Goal: Information Seeking & Learning: Understand process/instructions

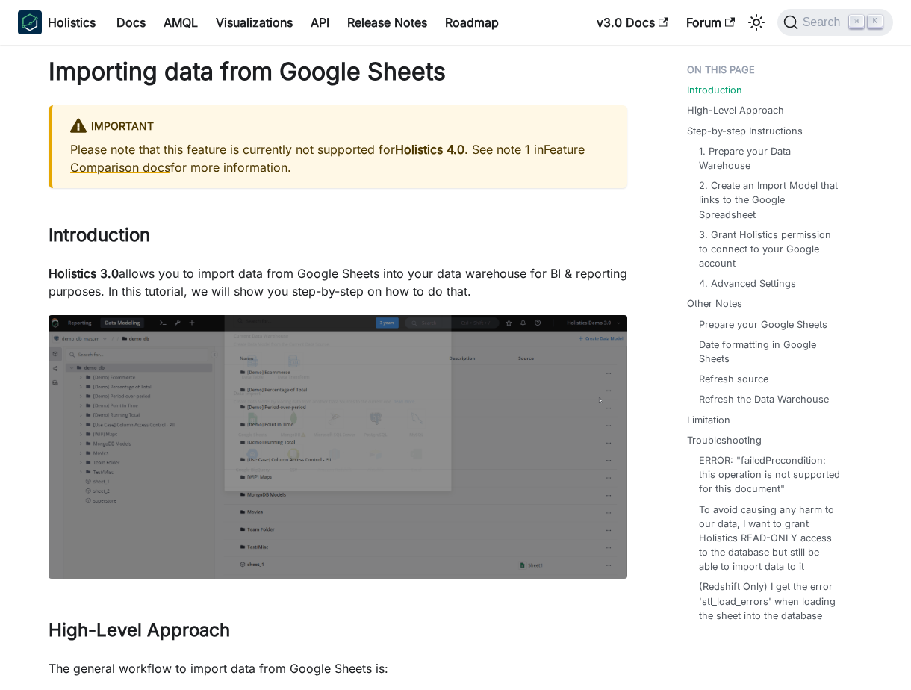
click at [542, 279] on p "Holistics 3.0 allows you to import data from Google Sheets into your data wareh…" at bounding box center [338, 282] width 579 height 36
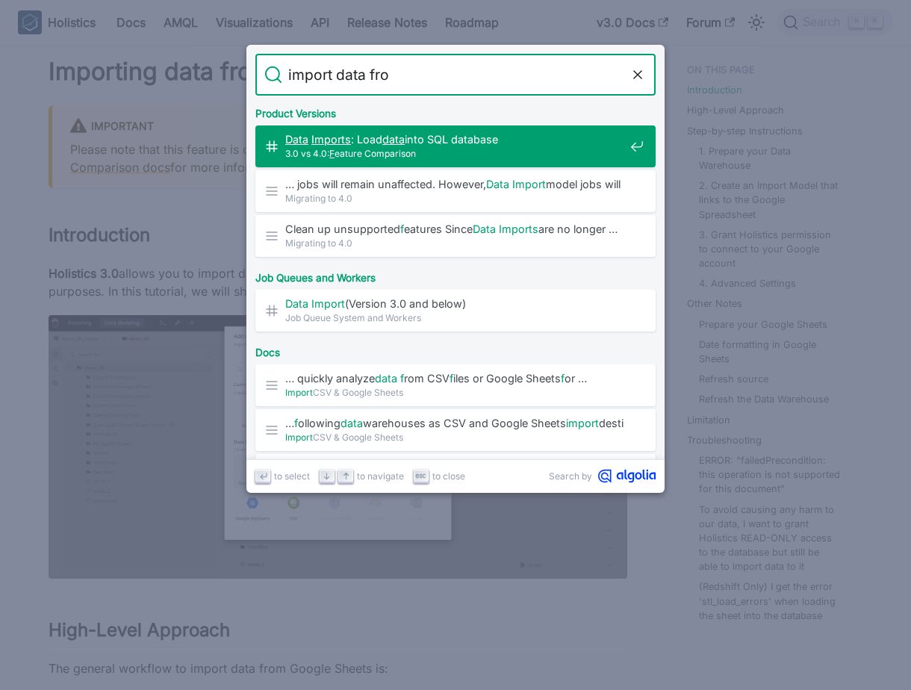
type input "import data from"
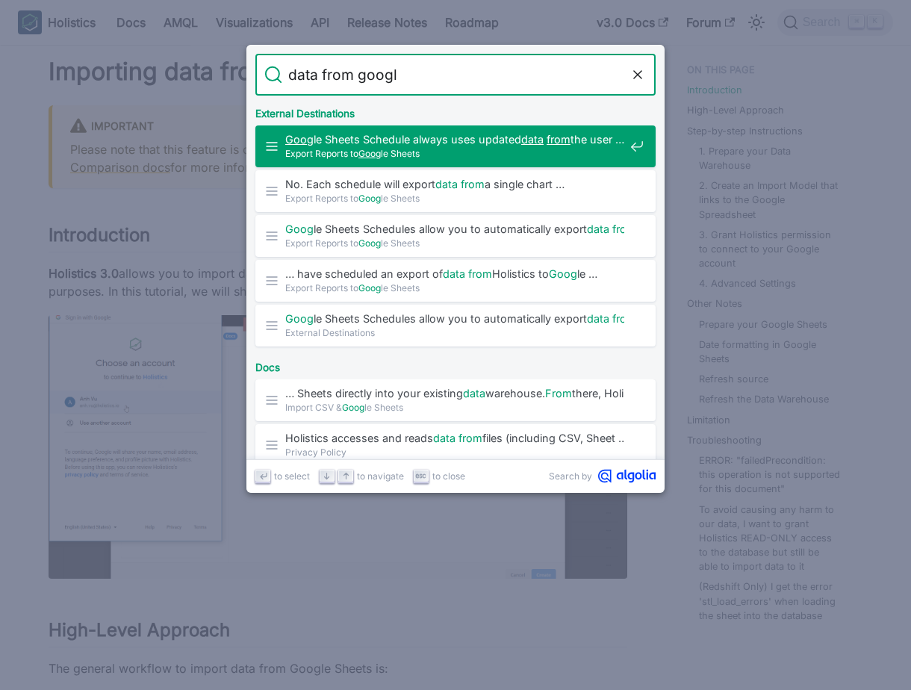
type input "data from google"
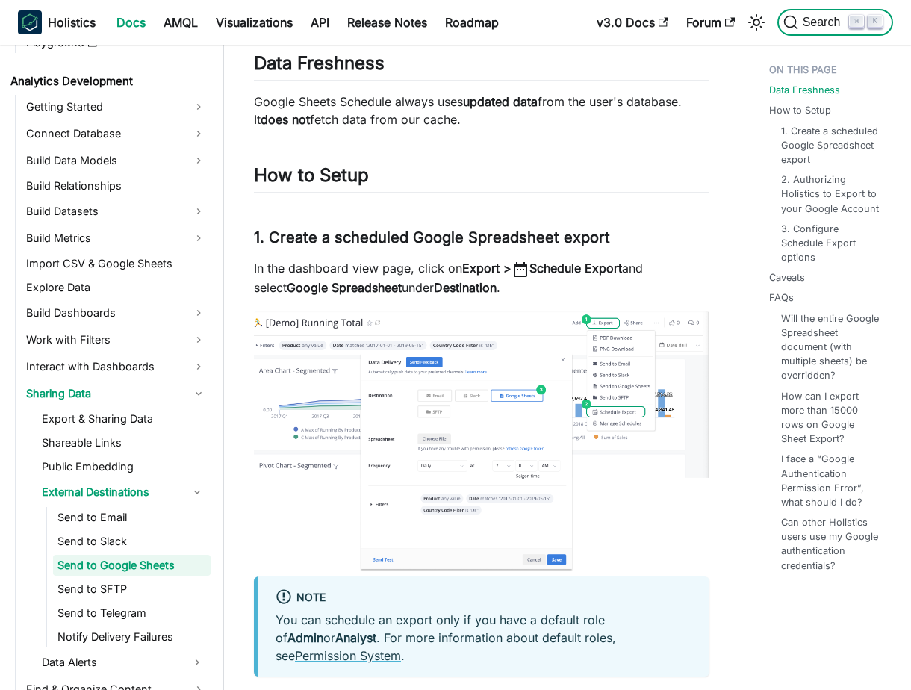
scroll to position [222, 0]
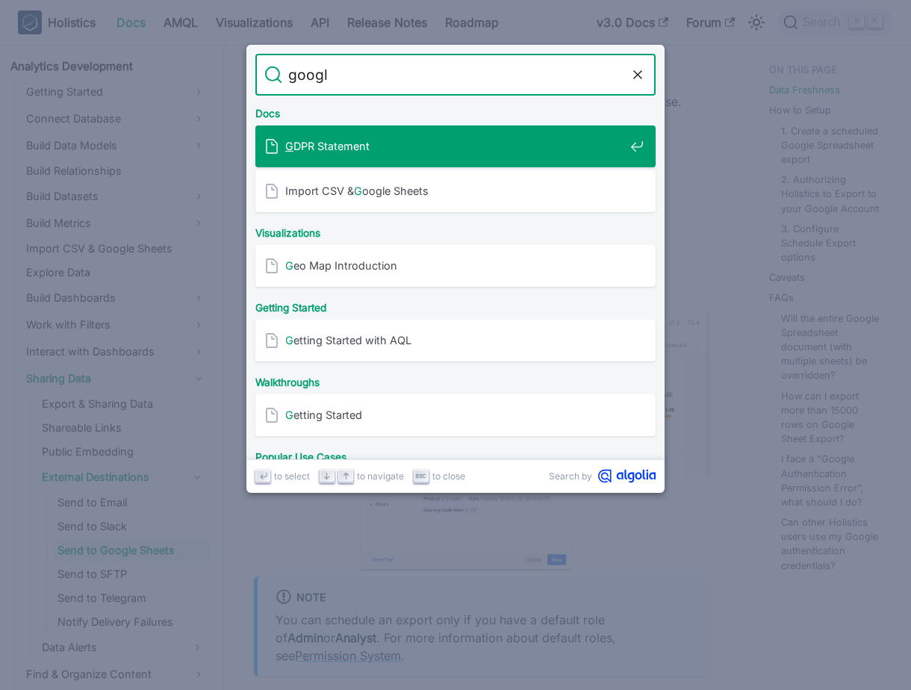
type input "google"
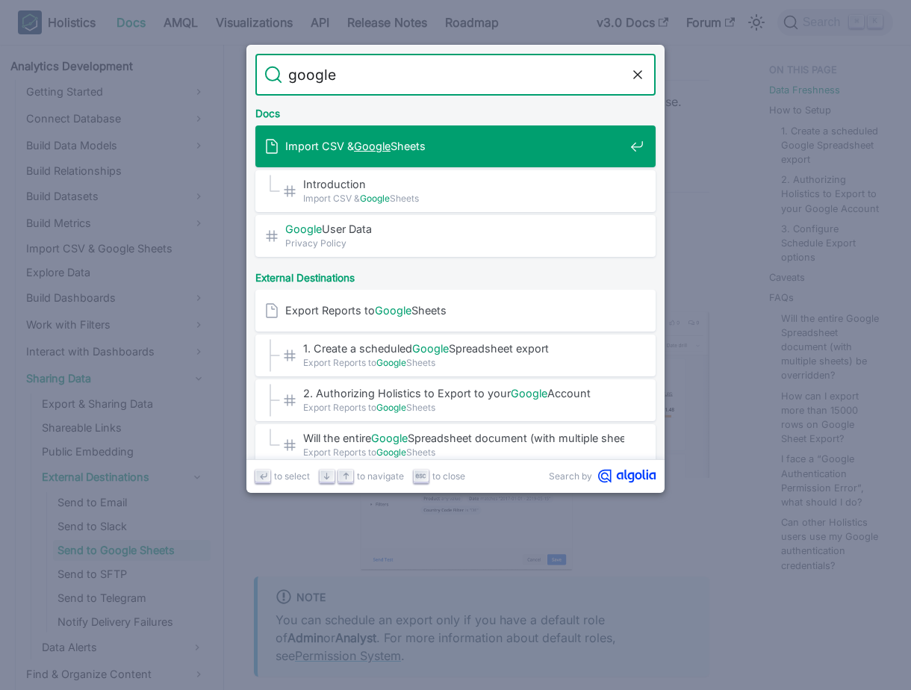
click at [489, 153] on span "Import CSV & Google Sheets" at bounding box center [454, 146] width 339 height 14
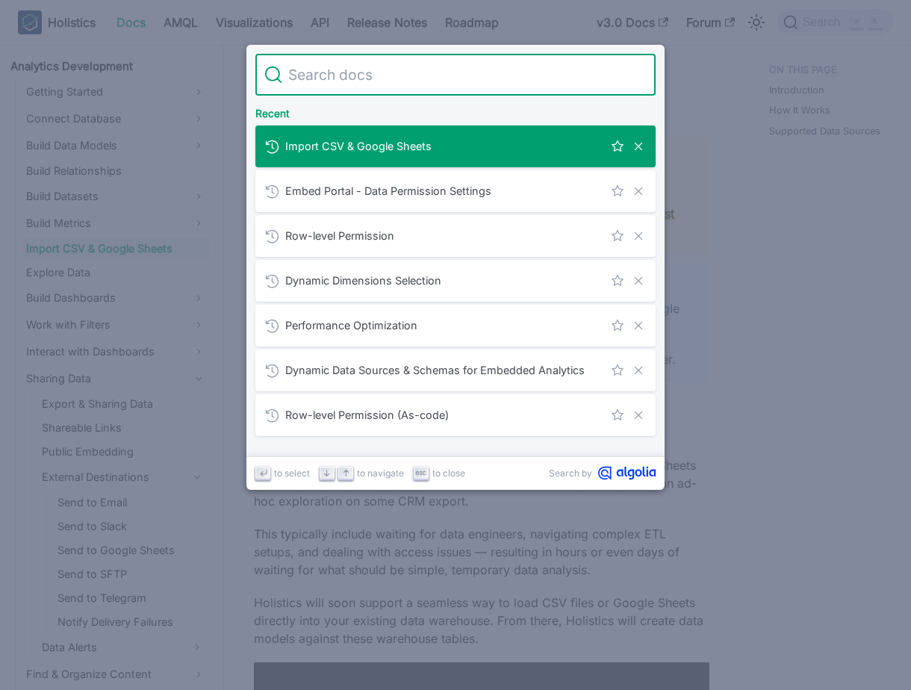
type input "https://www.holistics.io/features/cross-database-joins/"
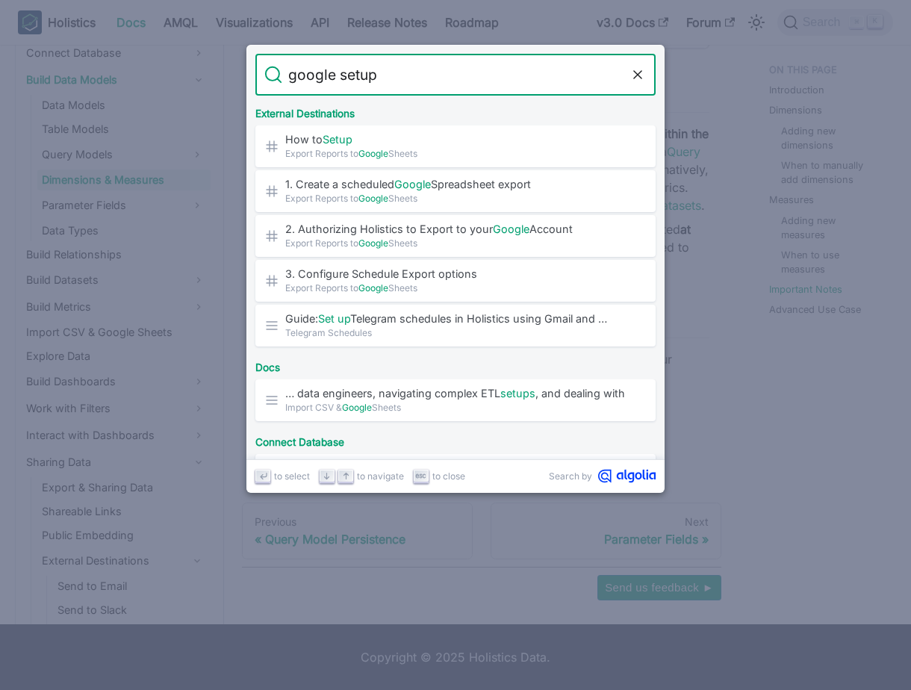
type input "google setup"
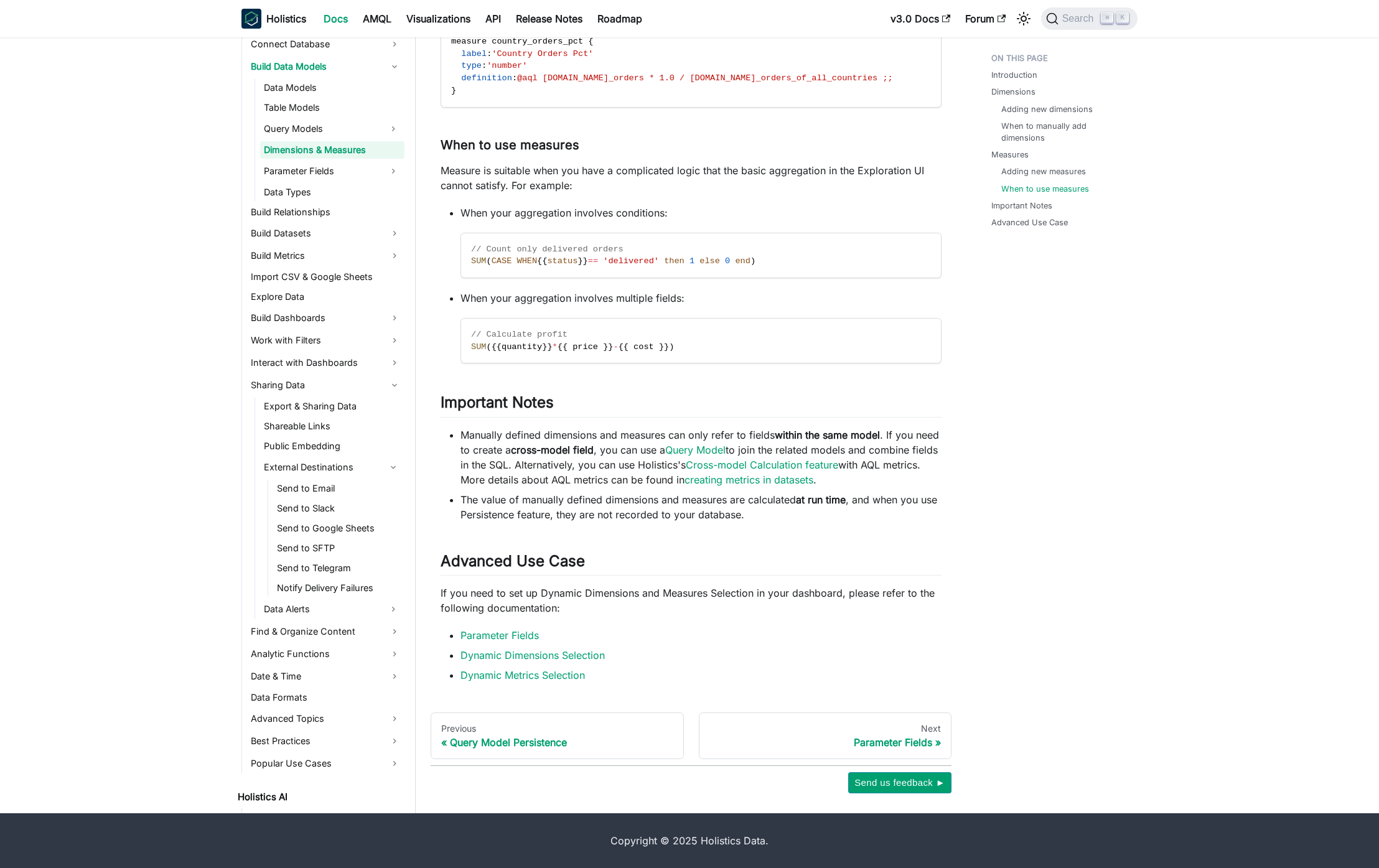
scroll to position [185, 0]
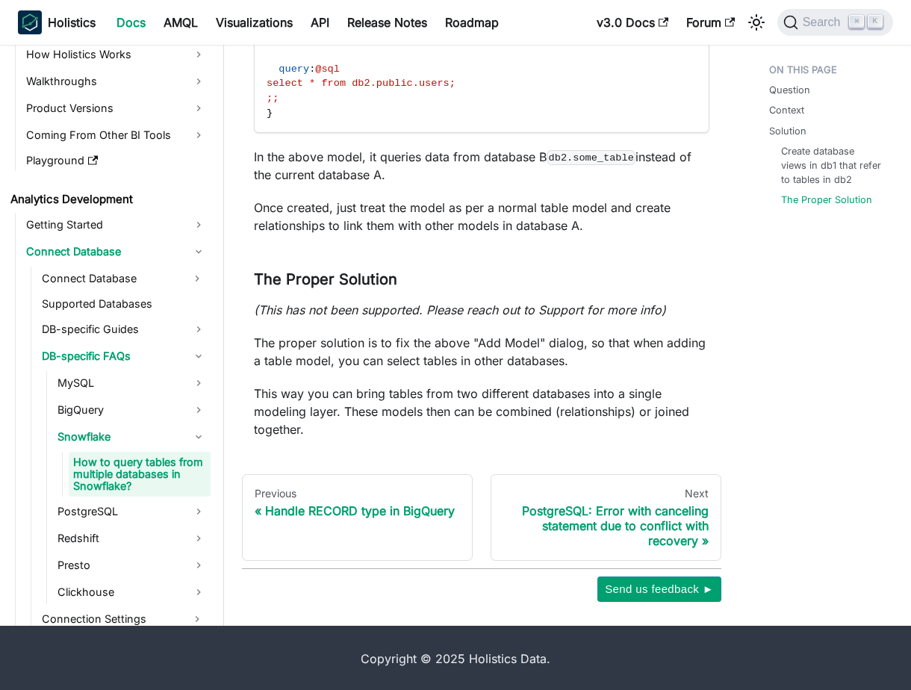
scroll to position [2096, 0]
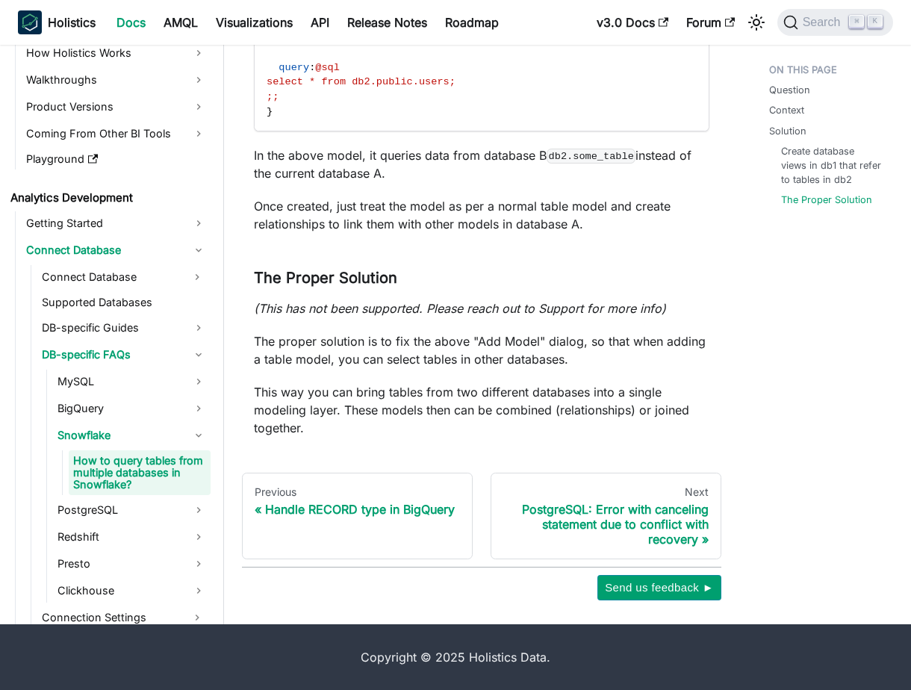
click at [507, 353] on p "The proper solution is to fix the above "Add Model" dialog, so that when adding…" at bounding box center [482, 350] width 456 height 36
